Goal: Book appointment/travel/reservation

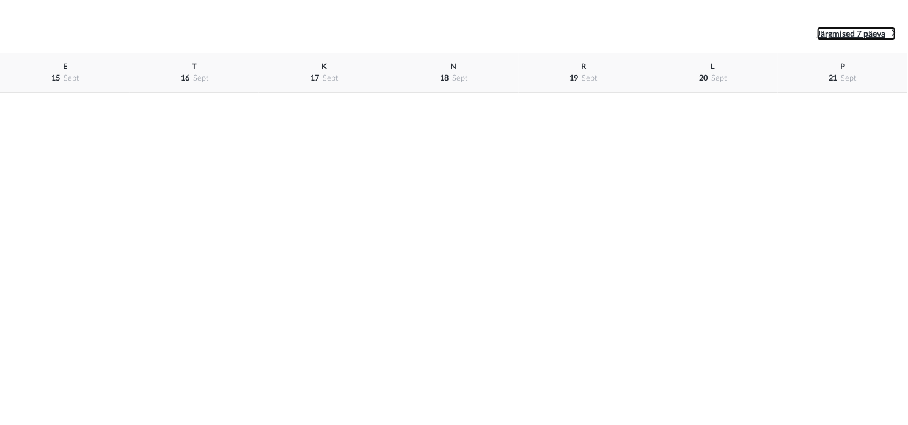
click at [892, 35] on icon at bounding box center [893, 33] width 4 height 12
click at [709, 78] on div "L 27 sept" at bounding box center [713, 73] width 130 height 40
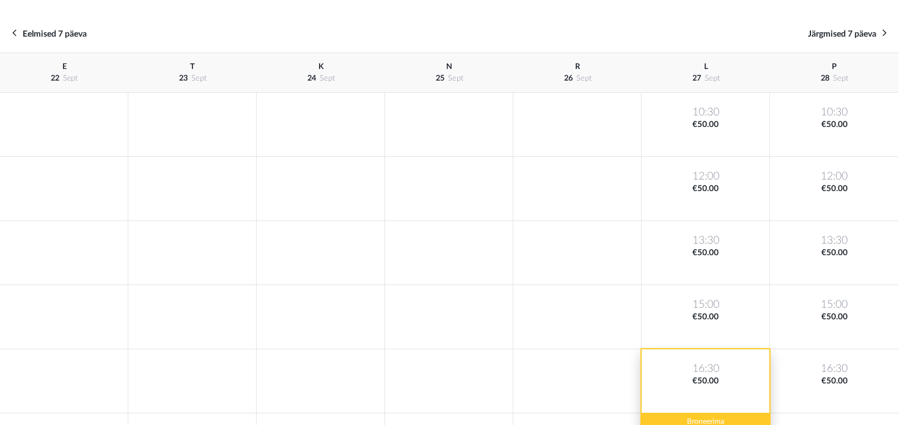
click at [704, 374] on div "16:30 €50.00" at bounding box center [705, 381] width 128 height 64
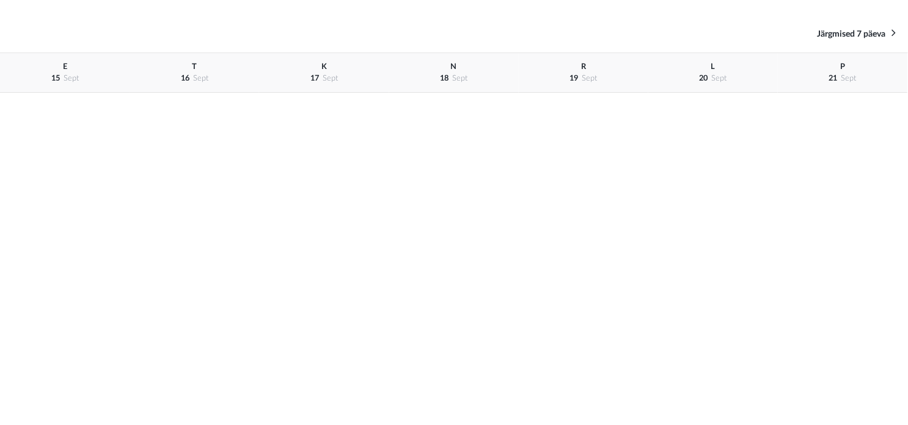
click at [896, 35] on div "Eelmised 7 päeva Järgmised 7 päeva" at bounding box center [454, 34] width 908 height 38
click at [888, 32] on link "Järgmised 7 päeva" at bounding box center [856, 33] width 79 height 13
